Goal: Transaction & Acquisition: Purchase product/service

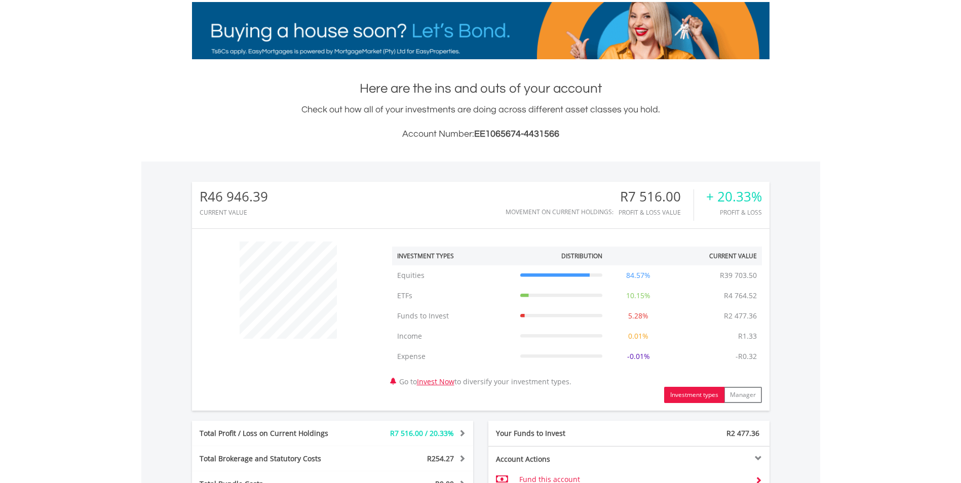
scroll to position [203, 0]
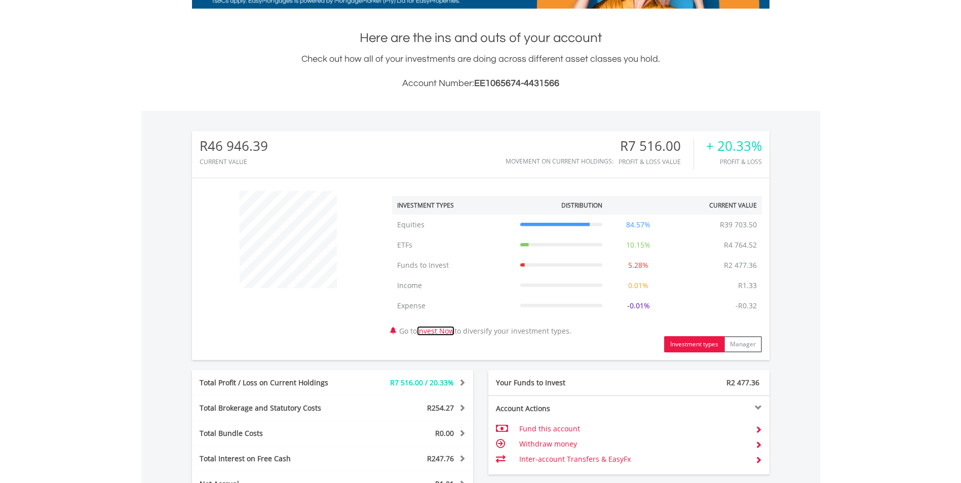
click at [451, 331] on link "Invest Now" at bounding box center [435, 331] width 37 height 10
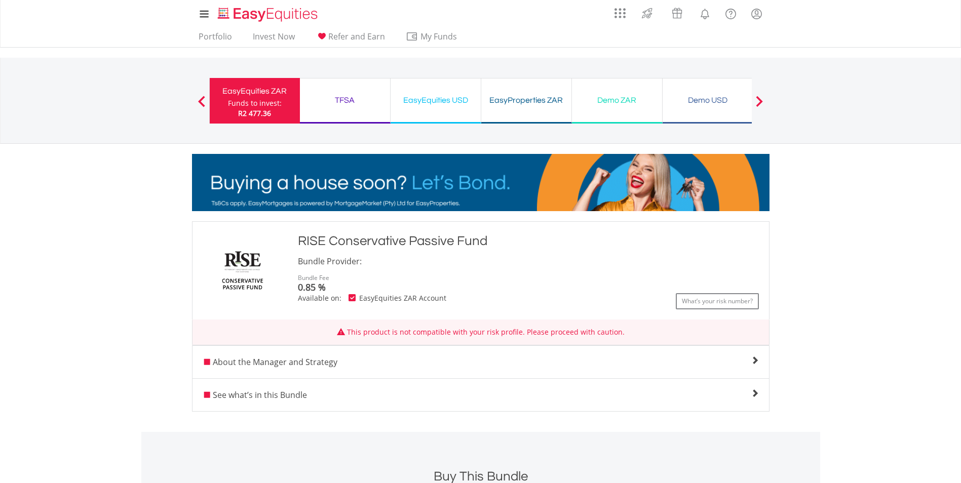
click at [288, 400] on span "See what’s in this Bundle" at bounding box center [260, 395] width 94 height 11
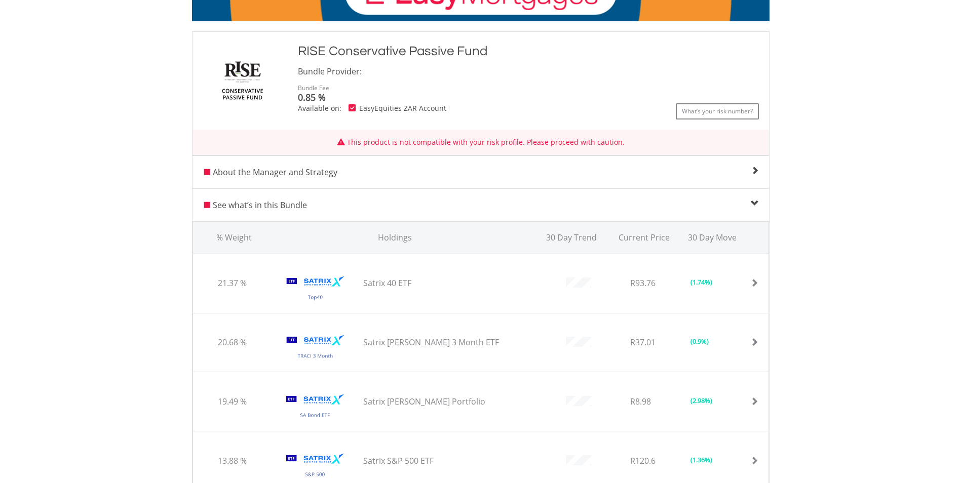
scroll to position [203, 0]
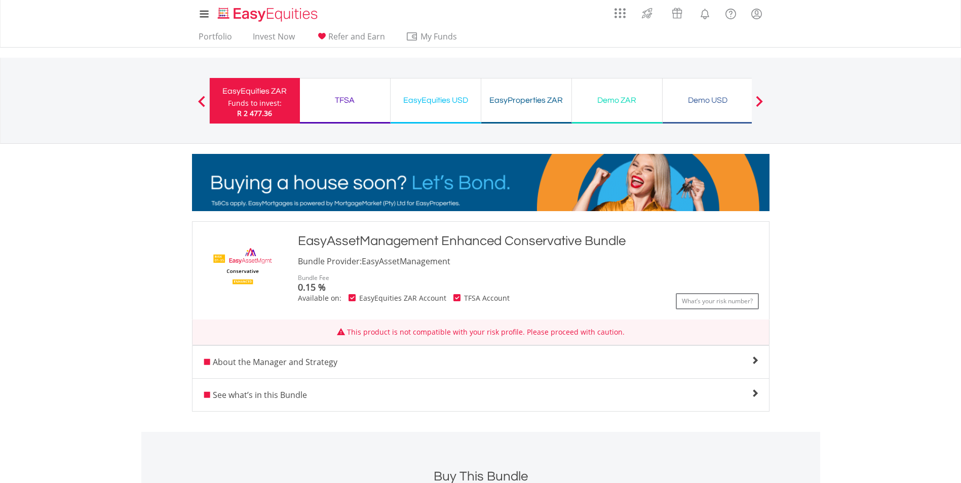
click at [439, 376] on div "About the Manager and Strategy Enhanced Conservative Recommended investment ter…" at bounding box center [481, 362] width 578 height 33
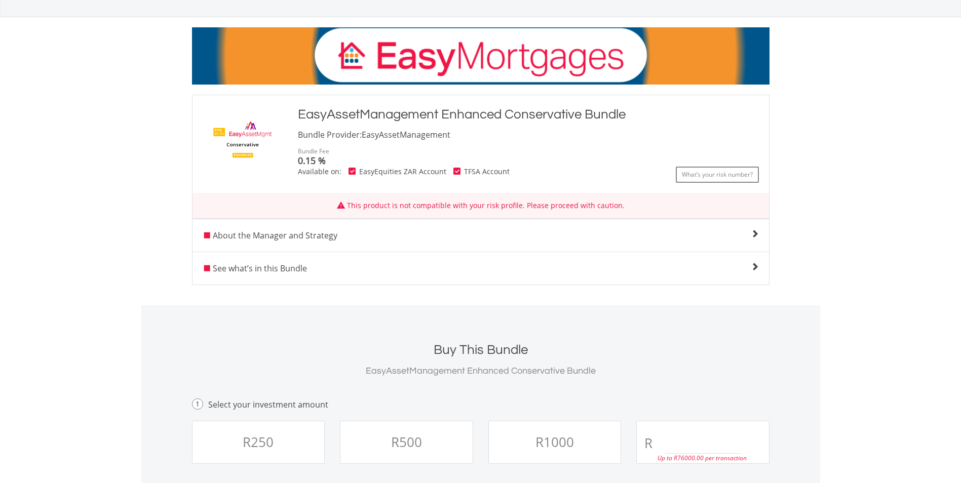
scroll to position [152, 0]
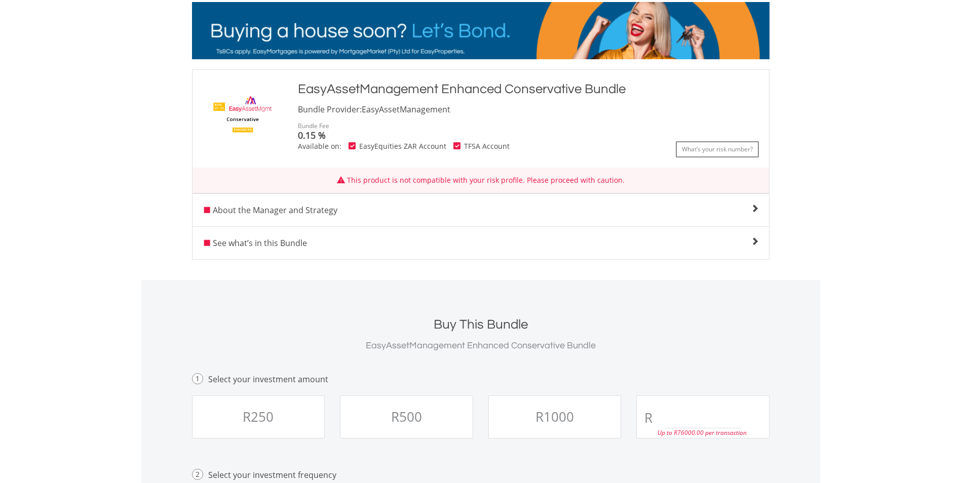
click at [270, 249] on div "See what’s in this Bundle" at bounding box center [481, 243] width 577 height 12
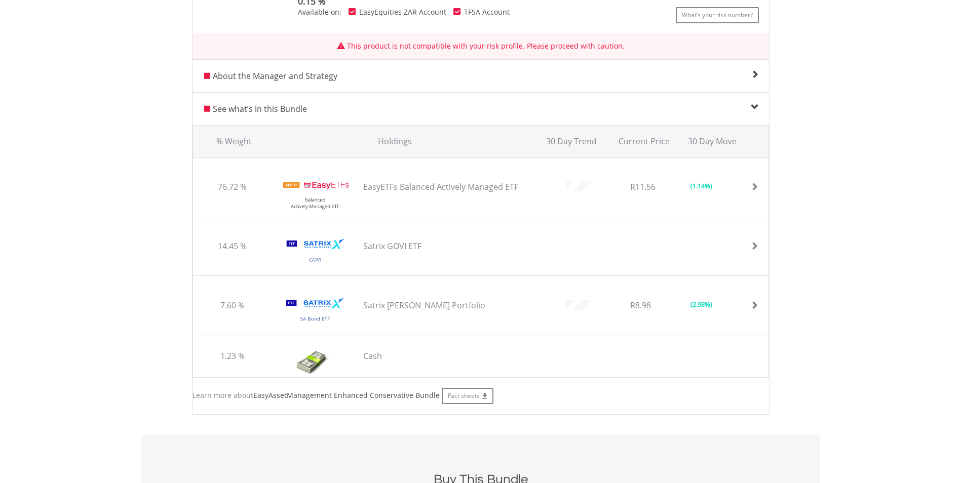
scroll to position [304, 0]
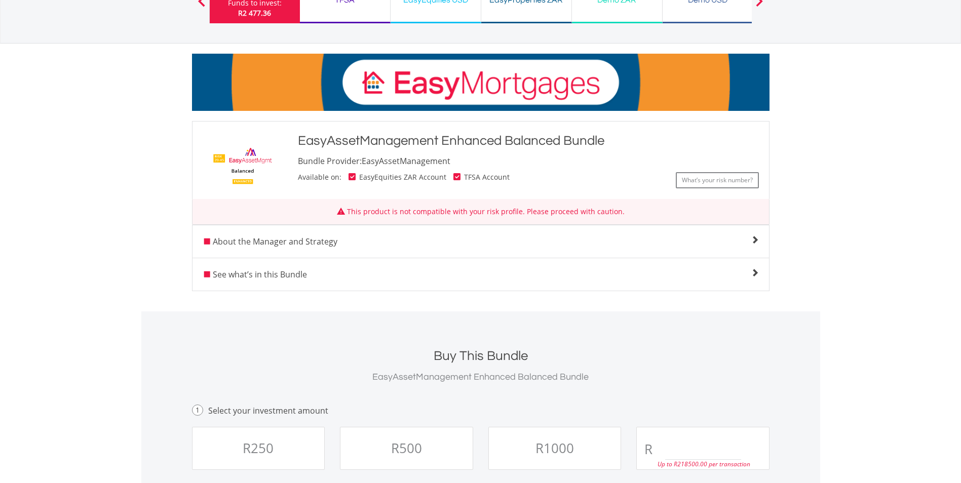
scroll to position [101, 0]
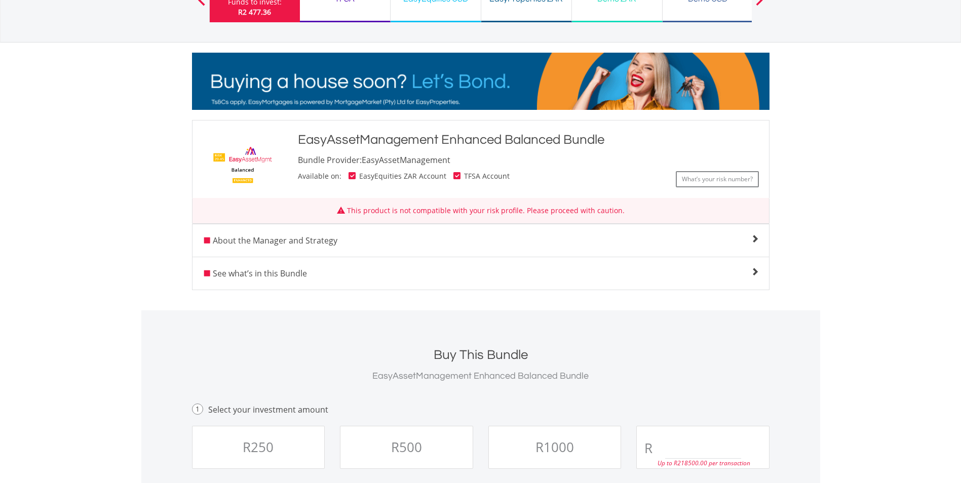
click at [261, 278] on span "See what’s in this Bundle" at bounding box center [260, 273] width 94 height 11
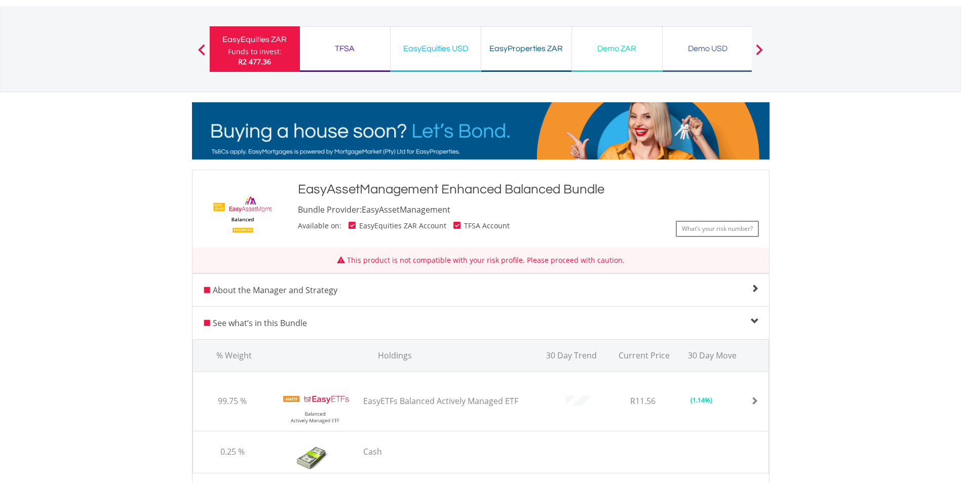
scroll to position [51, 0]
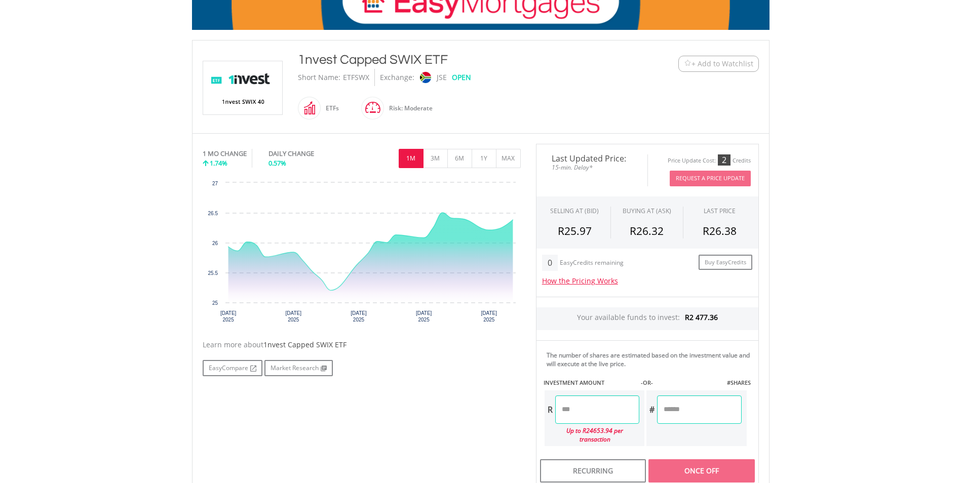
scroll to position [203, 0]
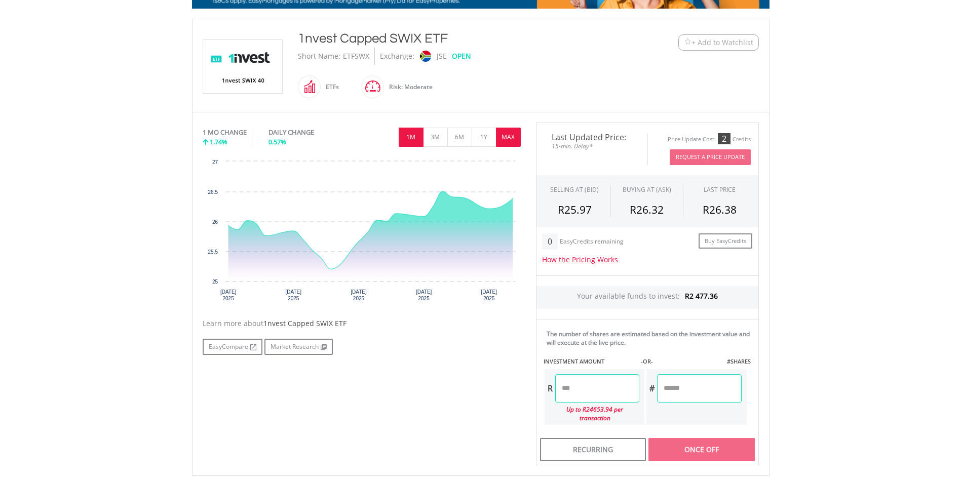
click at [511, 136] on button "MAX" at bounding box center [508, 137] width 25 height 19
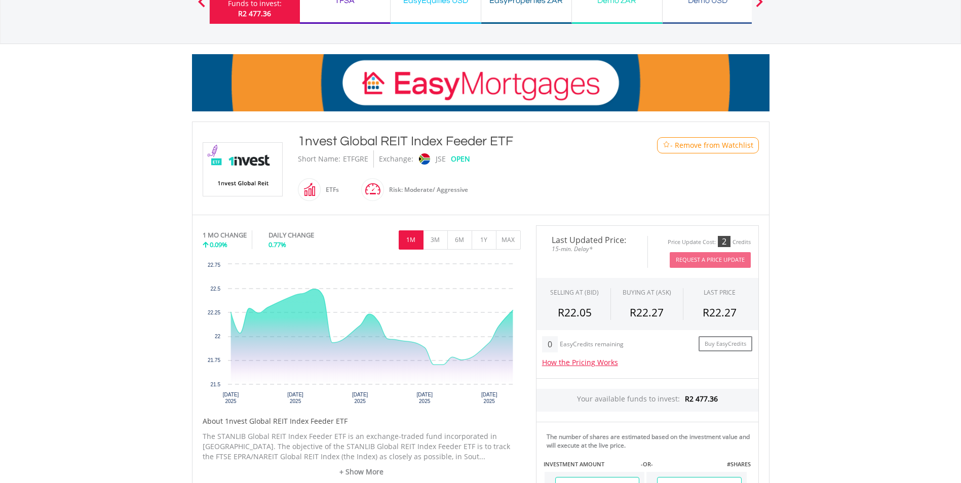
scroll to position [101, 0]
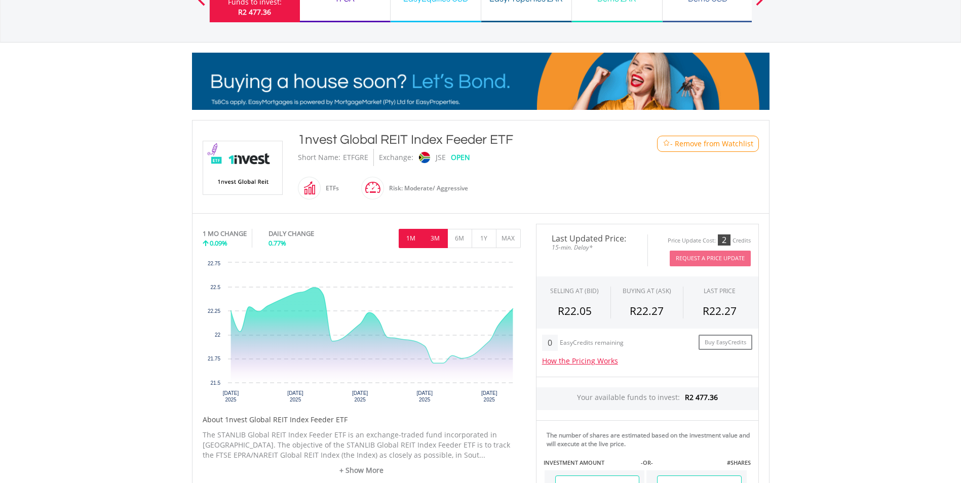
click at [436, 231] on button "3M" at bounding box center [435, 238] width 25 height 19
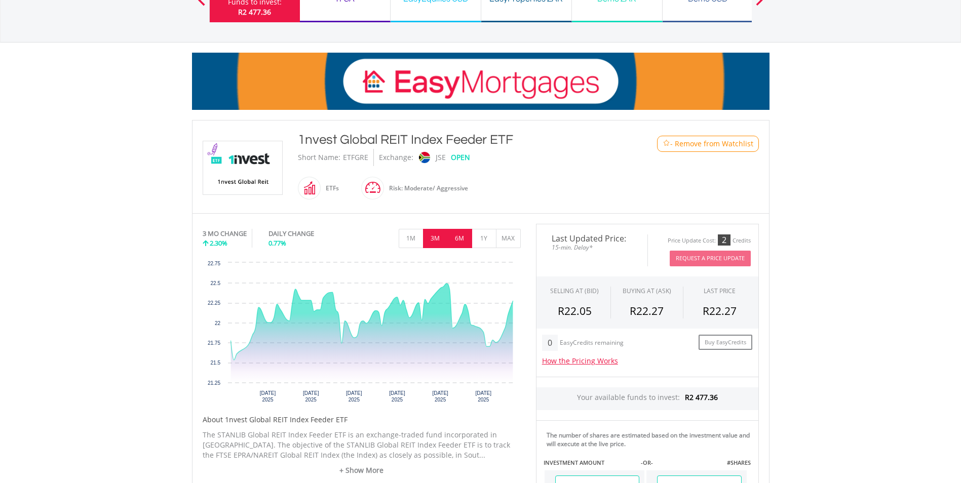
click at [458, 232] on button "6M" at bounding box center [459, 238] width 25 height 19
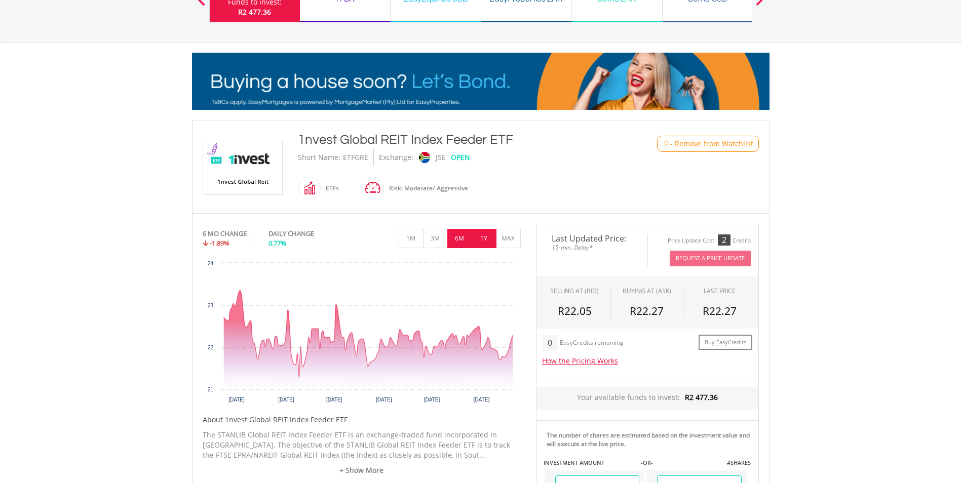
click at [477, 235] on button "1Y" at bounding box center [484, 238] width 25 height 19
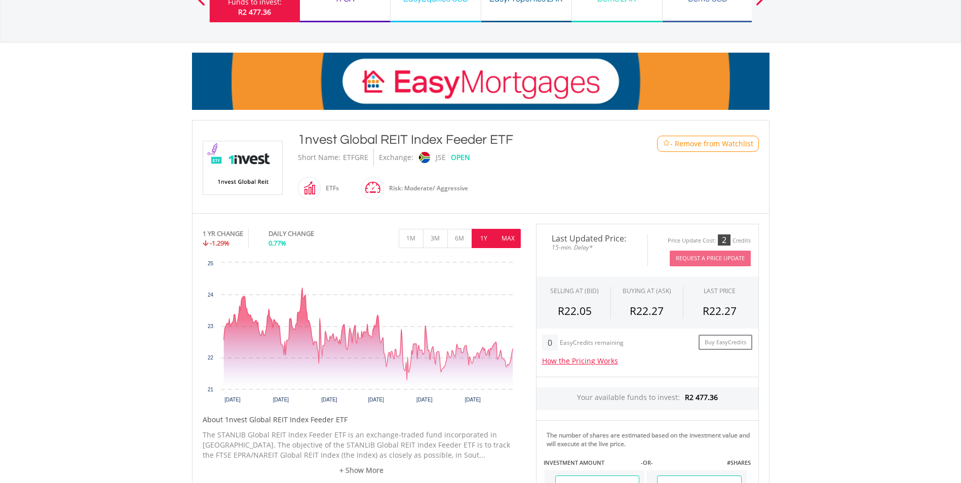
click at [507, 233] on button "MAX" at bounding box center [508, 238] width 25 height 19
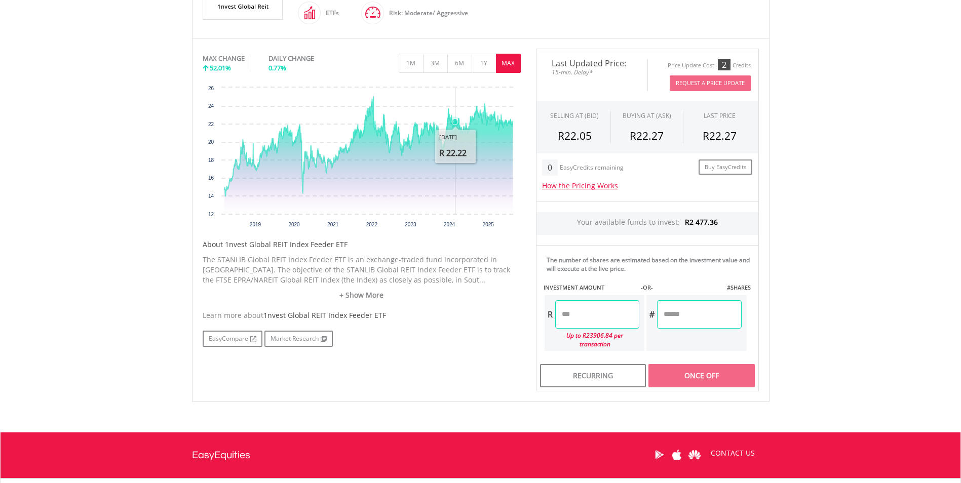
scroll to position [304, 0]
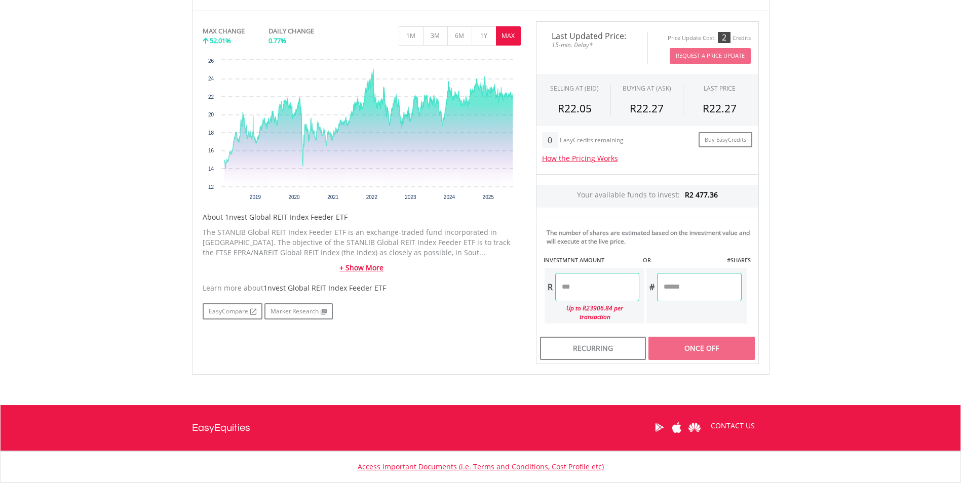
click at [365, 266] on link "+ Show More" at bounding box center [362, 268] width 318 height 10
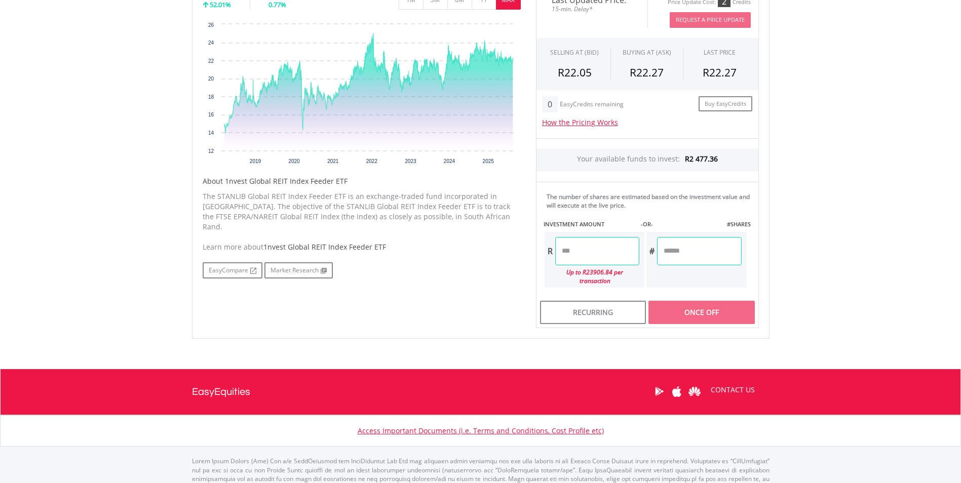
scroll to position [355, 0]
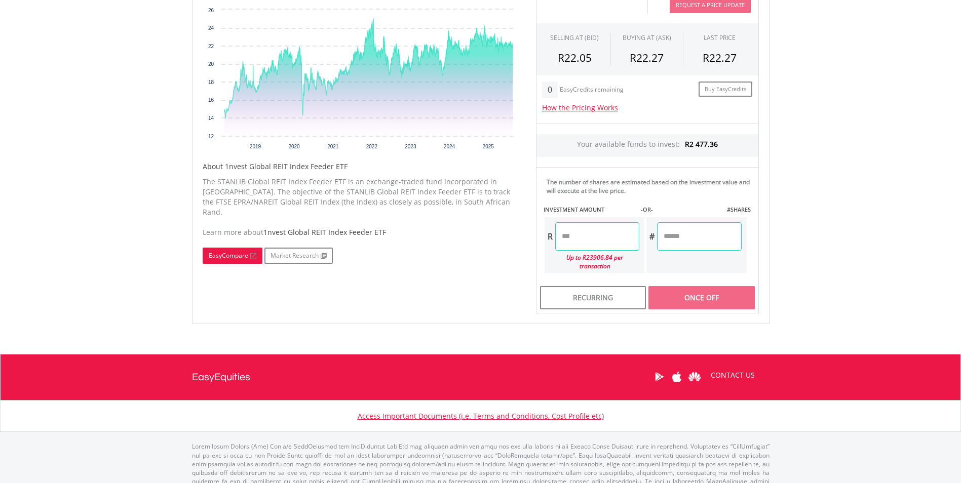
click at [219, 248] on link "EasyCompare" at bounding box center [233, 256] width 60 height 16
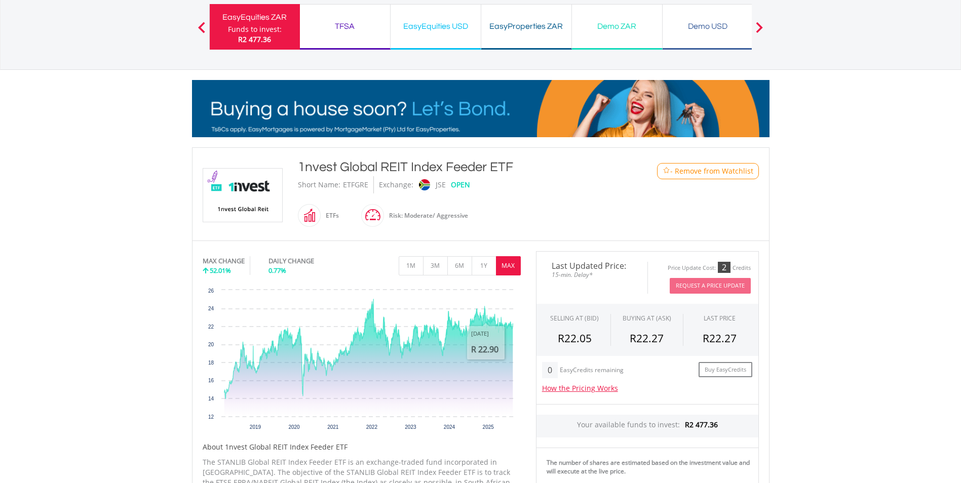
scroll to position [0, 0]
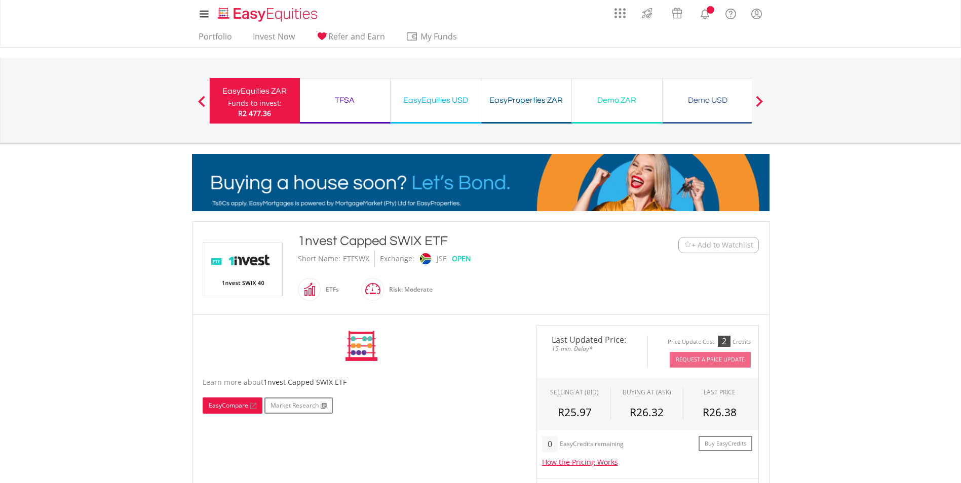
click at [238, 411] on link "EasyCompare" at bounding box center [233, 406] width 60 height 16
